Goal: Obtain resource: Download file/media

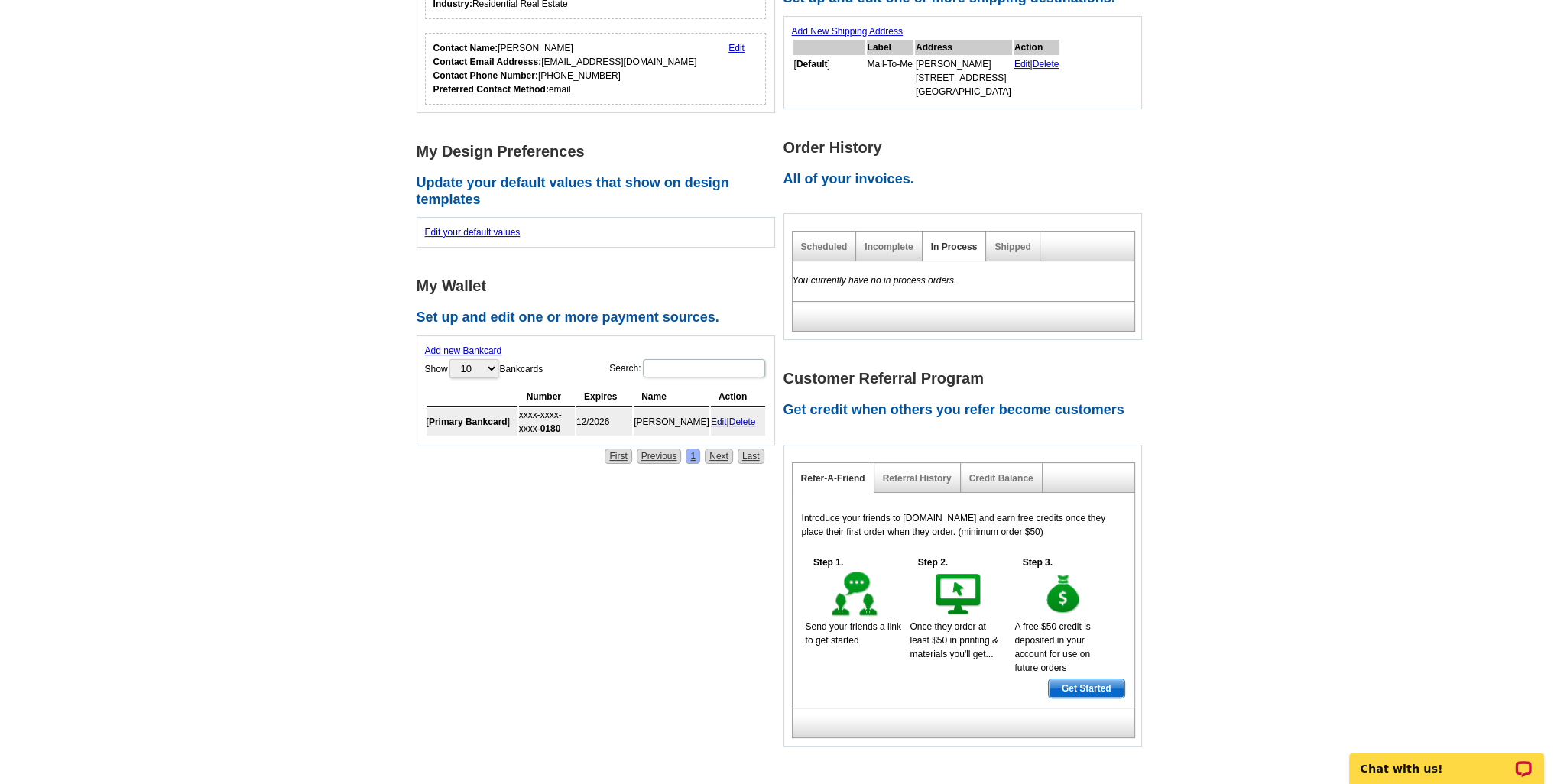
scroll to position [382, 0]
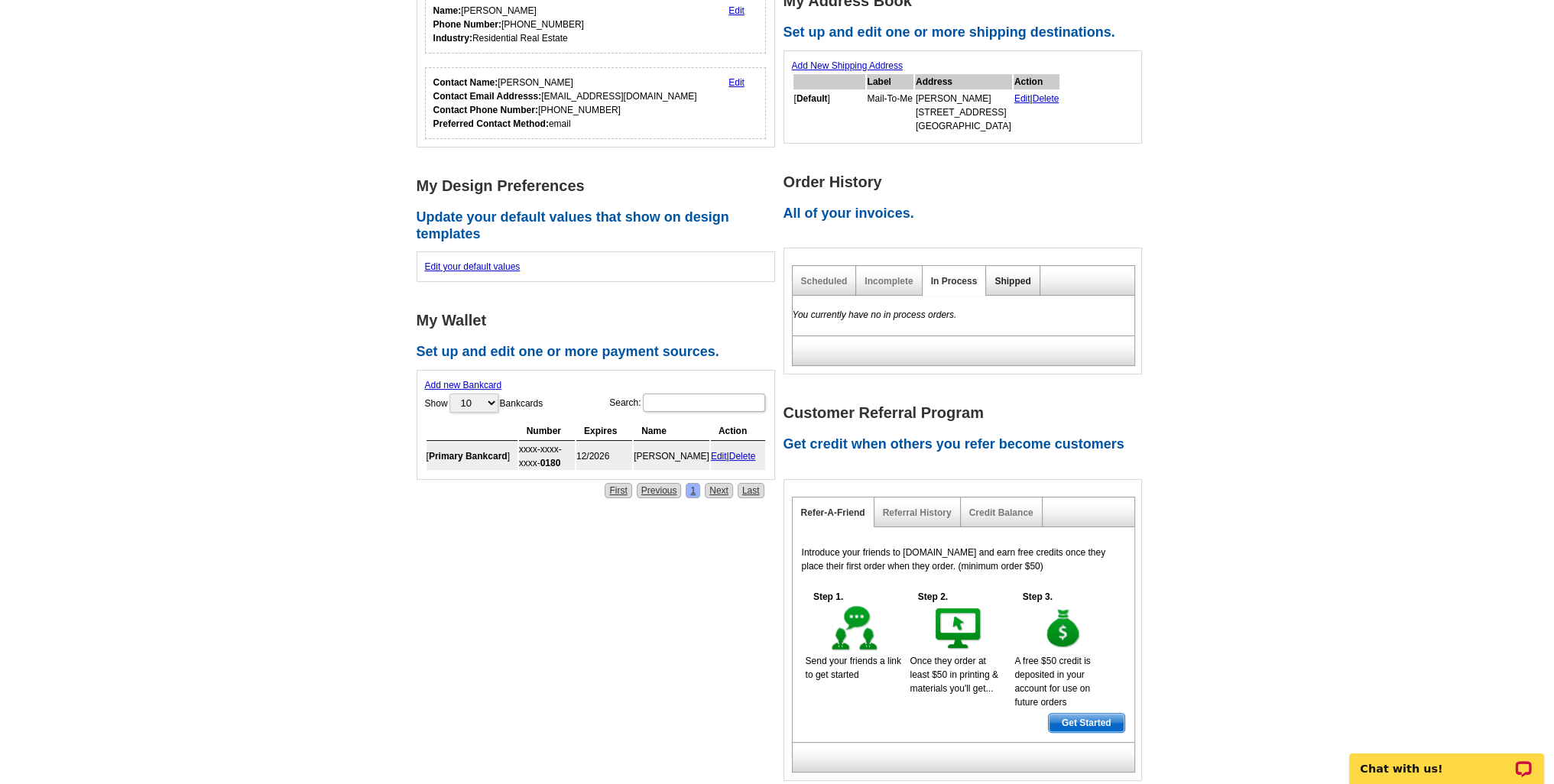
click at [1002, 276] on link "Shipped" at bounding box center [1012, 281] width 36 height 11
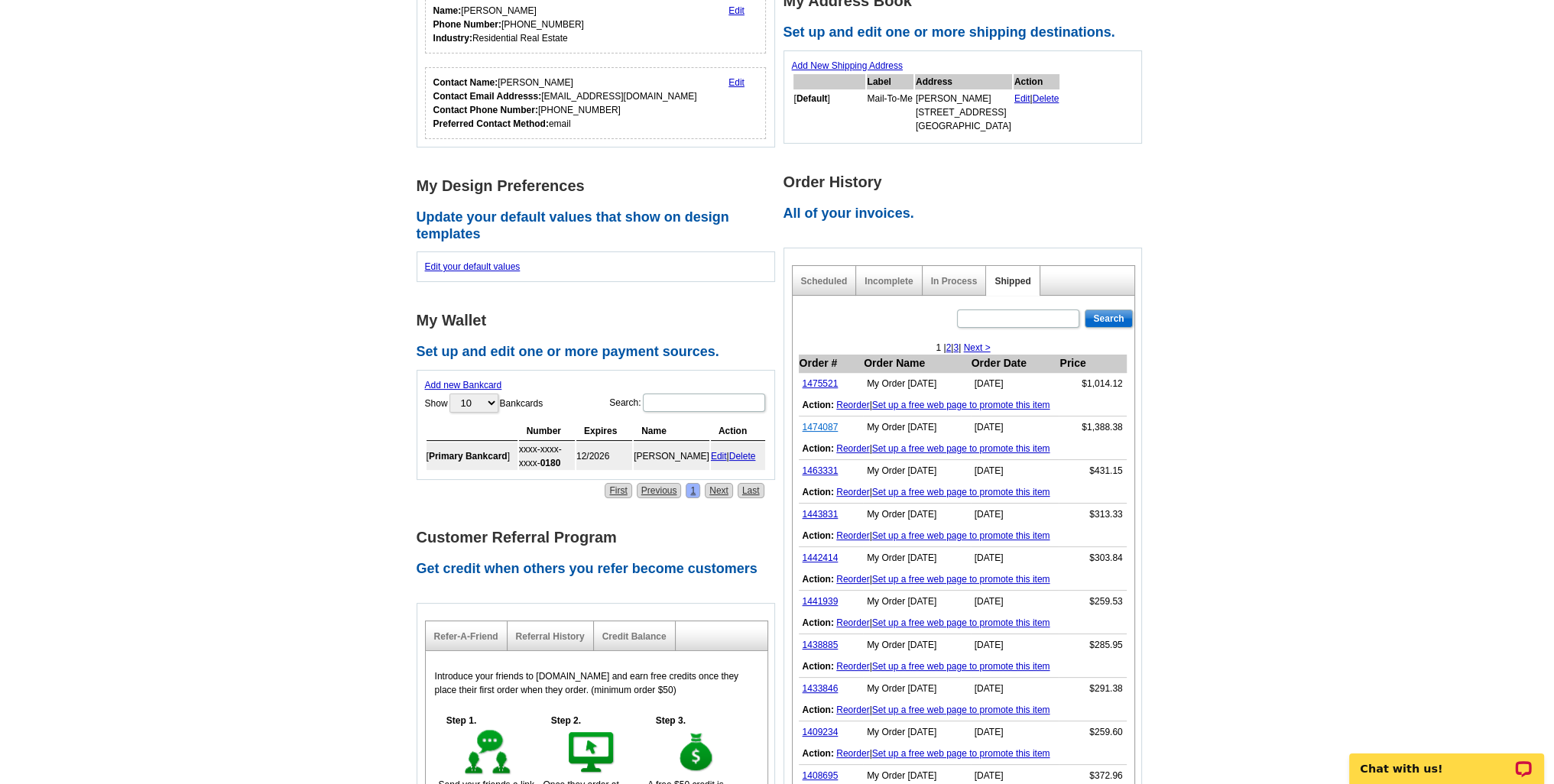
click at [823, 425] on link "1474087" at bounding box center [820, 427] width 36 height 11
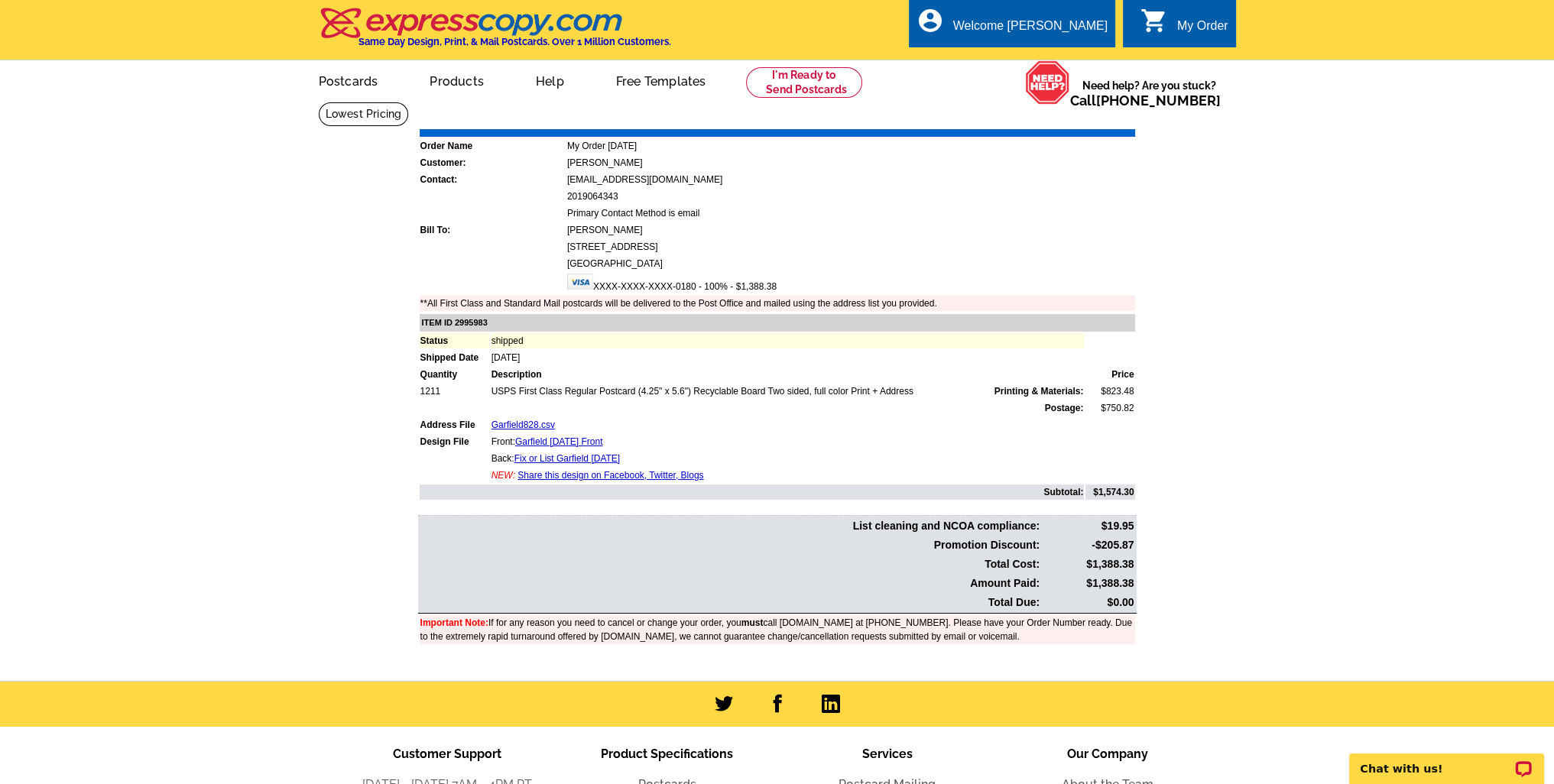
click at [995, 117] on link "Download Invoice" at bounding box center [999, 118] width 109 height 13
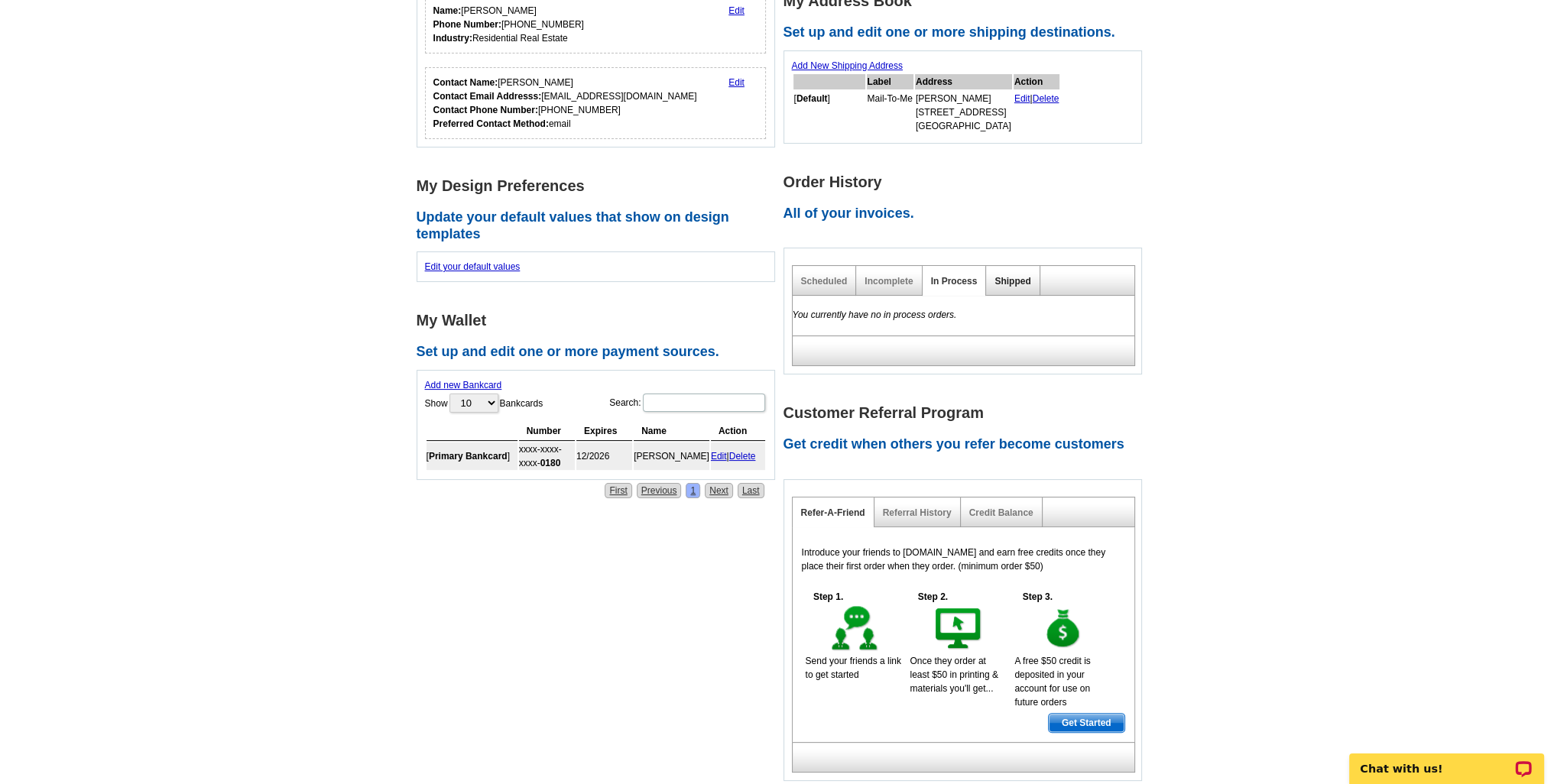
click at [1019, 281] on link "Shipped" at bounding box center [1012, 281] width 36 height 11
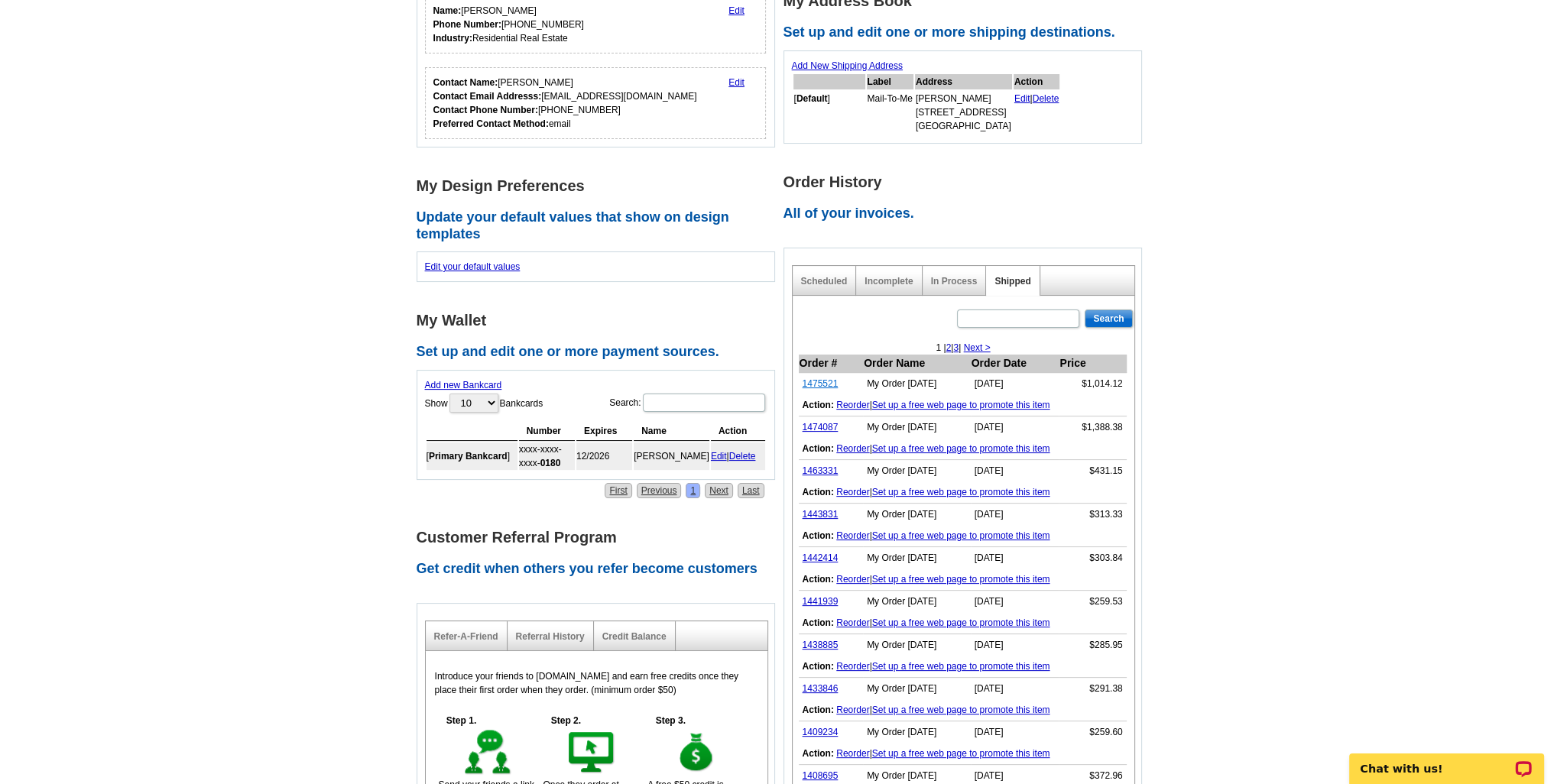
click at [824, 384] on link "1475521" at bounding box center [820, 383] width 36 height 11
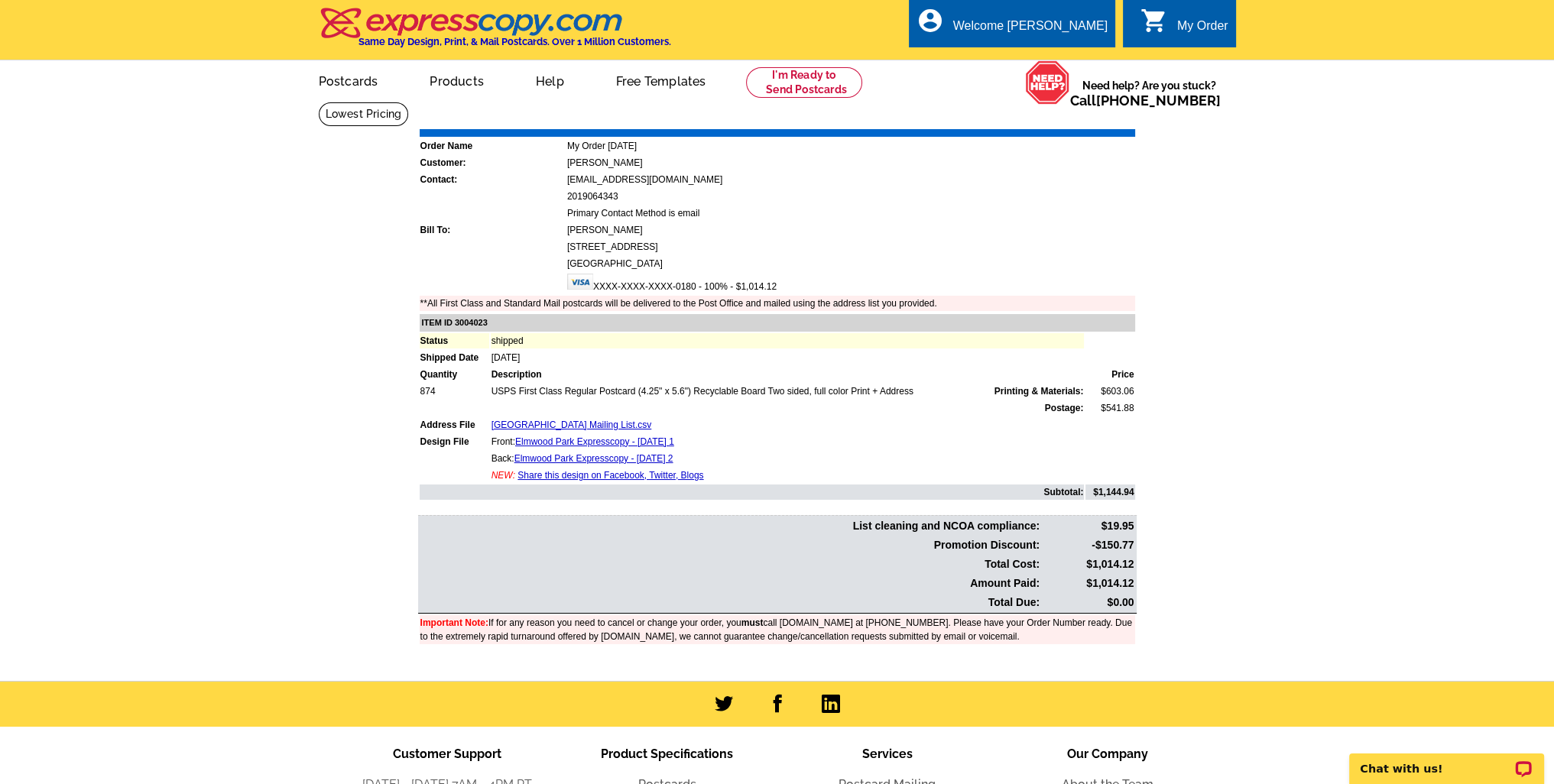
click at [1004, 114] on link "Download Invoice" at bounding box center [999, 118] width 109 height 13
